Goal: Information Seeking & Learning: Learn about a topic

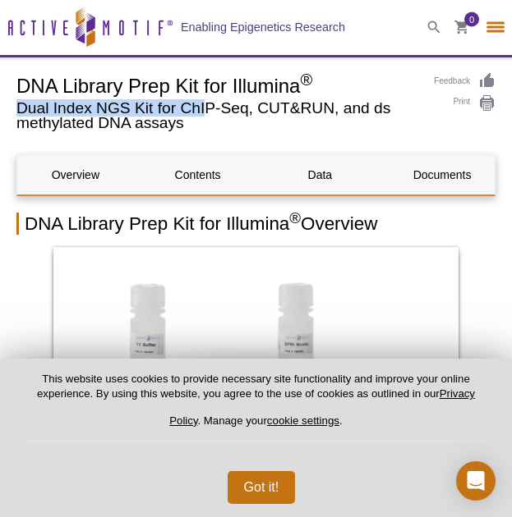
click at [158, 103] on h2 "Dual Index NGS Kit for ChIP-Seq, CUT&RUN, and ds methylated DNA assays" at bounding box center [216, 116] width 401 height 30
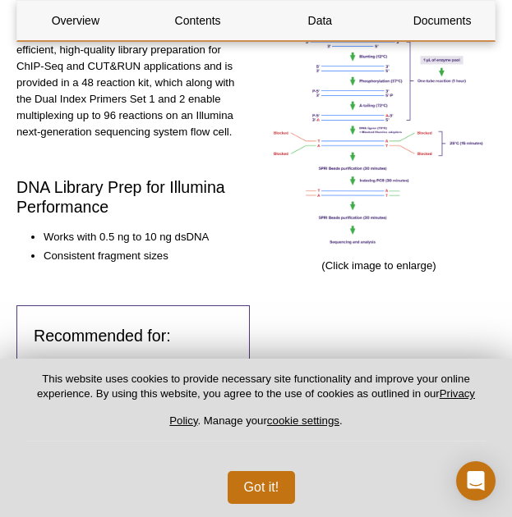
scroll to position [973, 0]
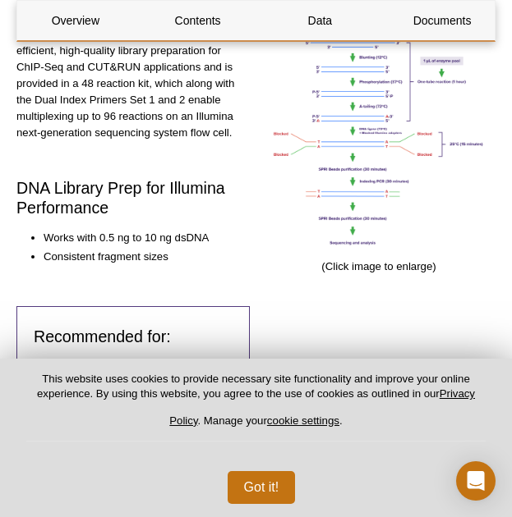
click at [101, 178] on h3 "DNA Library Prep for Illumina Performance" at bounding box center [132, 197] width 233 height 39
drag, startPoint x: 101, startPoint y: 178, endPoint x: 55, endPoint y: 182, distance: 46.2
click at [55, 182] on h3 "DNA Library Prep for Illumina Performance" at bounding box center [132, 197] width 233 height 39
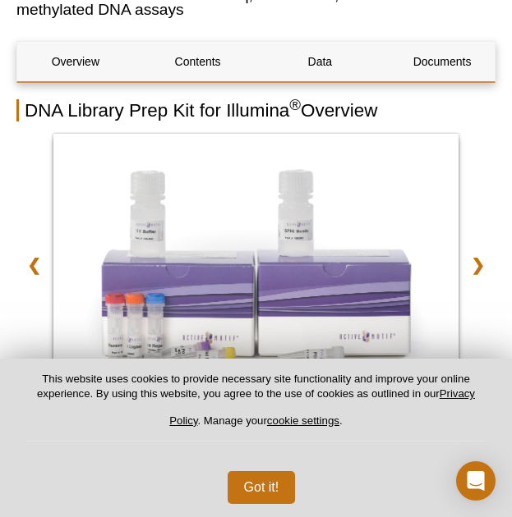
scroll to position [0, 0]
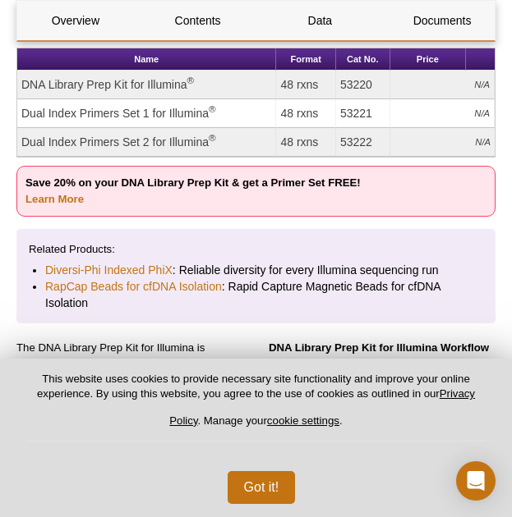
scroll to position [611, 0]
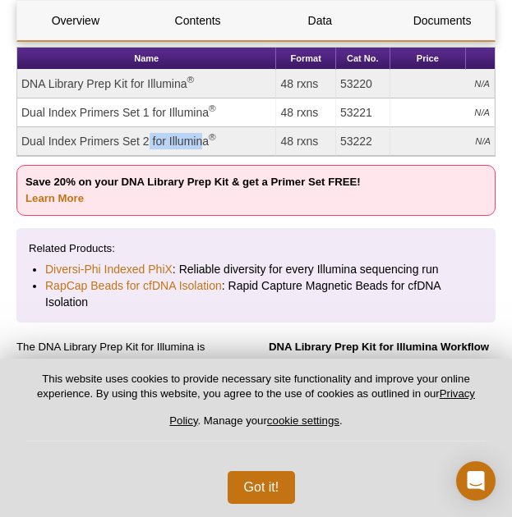
drag, startPoint x: 116, startPoint y: 135, endPoint x: 48, endPoint y: 135, distance: 68.2
click at [48, 135] on td "Dual Index Primers Set 2 for Illumina ®" at bounding box center [146, 141] width 259 height 29
drag, startPoint x: 24, startPoint y: 140, endPoint x: 118, endPoint y: 144, distance: 94.5
click at [118, 144] on td "Dual Index Primers Set 2 for Illumina ®" at bounding box center [146, 141] width 259 height 29
copy td "Dual Index Primers"
